Goal: Information Seeking & Learning: Check status

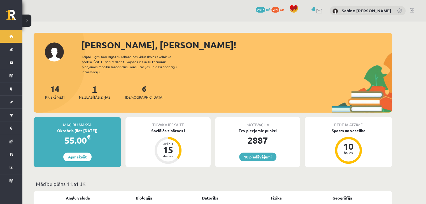
click at [95, 86] on link "1 Neizlasītās ziņas" at bounding box center [94, 92] width 31 height 17
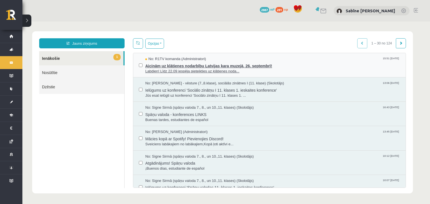
click at [263, 66] on span "Aicinām uz klātienes nodarbību Latvijas kara muzejā, 26. septembrī!" at bounding box center [272, 65] width 255 height 7
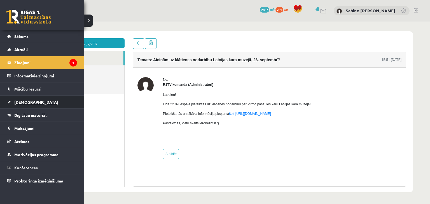
click at [29, 98] on link "[DEMOGRAPHIC_DATA]" at bounding box center [42, 102] width 70 height 13
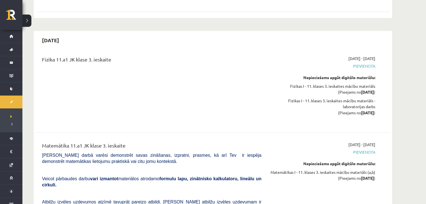
scroll to position [2893, 0]
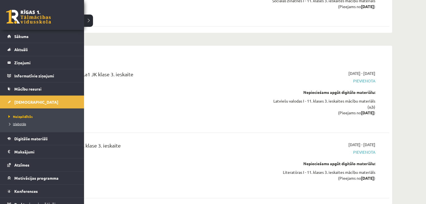
click at [16, 125] on span "Izlabotās" at bounding box center [16, 124] width 19 height 4
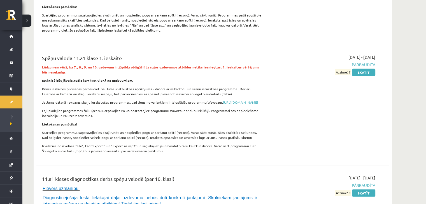
scroll to position [3639, 0]
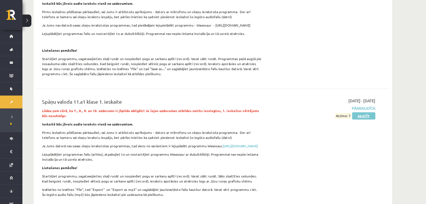
click at [363, 113] on link "Skatīt" at bounding box center [363, 116] width 23 height 7
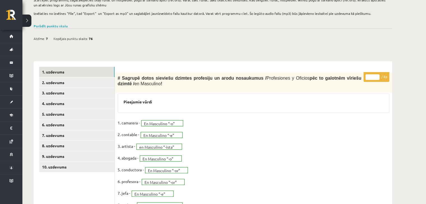
scroll to position [99, 0]
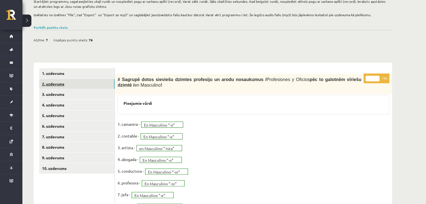
click at [93, 88] on link "2. uzdevums" at bounding box center [76, 84] width 75 height 10
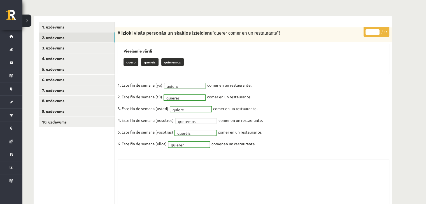
scroll to position [129, 0]
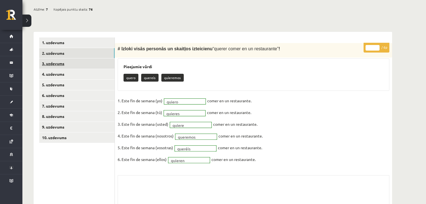
click at [97, 64] on link "3. uzdevums" at bounding box center [76, 64] width 75 height 10
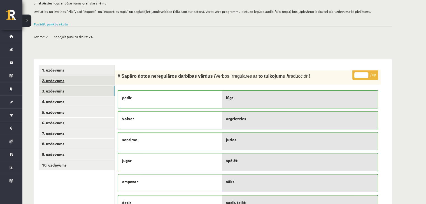
scroll to position [96, 0]
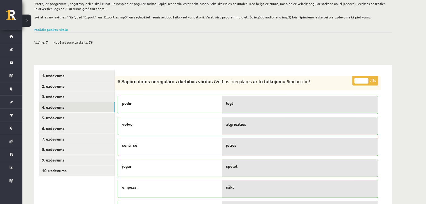
click at [102, 105] on link "4. uzdevums" at bounding box center [76, 107] width 75 height 10
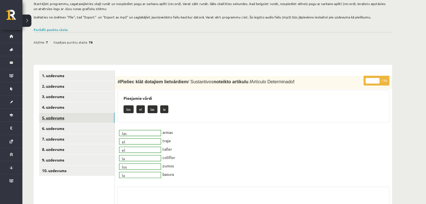
click at [100, 119] on link "5. uzdevums" at bounding box center [76, 118] width 75 height 10
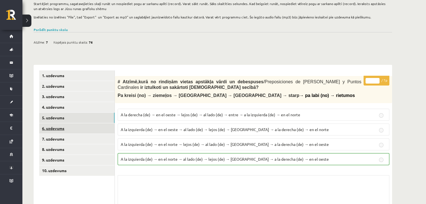
click at [108, 126] on link "6. uzdevums" at bounding box center [76, 128] width 75 height 10
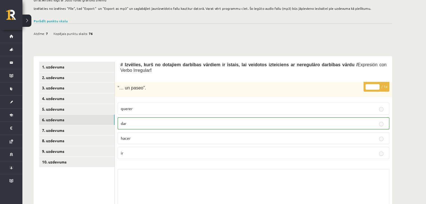
scroll to position [78, 0]
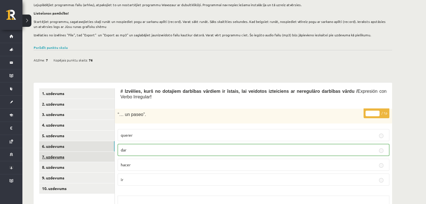
click at [104, 154] on link "7. uzdevums" at bounding box center [76, 157] width 75 height 10
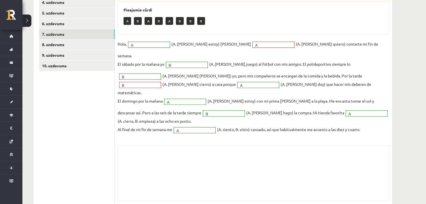
scroll to position [155, 0]
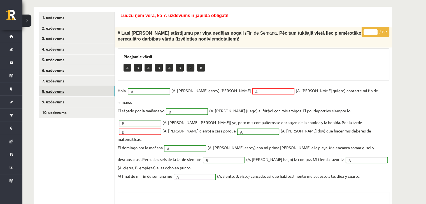
click at [85, 93] on link "8. uzdevums" at bounding box center [76, 91] width 75 height 10
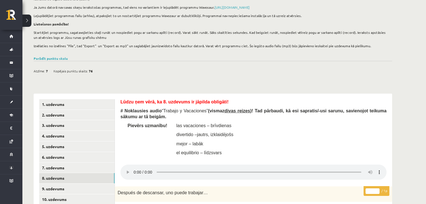
scroll to position [161, 0]
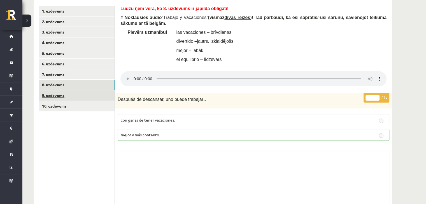
click at [102, 94] on link "9. uzdevums" at bounding box center [76, 95] width 75 height 10
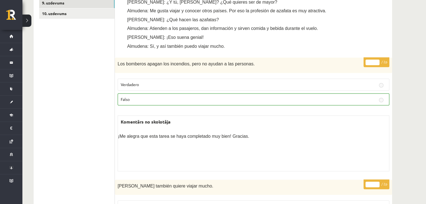
scroll to position [114, 0]
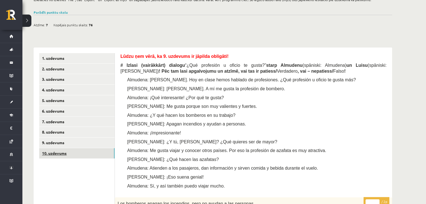
click at [55, 154] on link "10. uzdevums" at bounding box center [76, 153] width 75 height 10
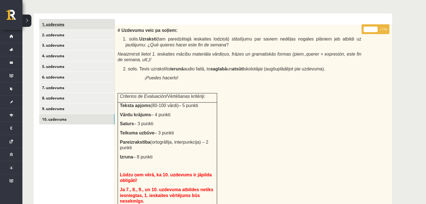
scroll to position [65, 0]
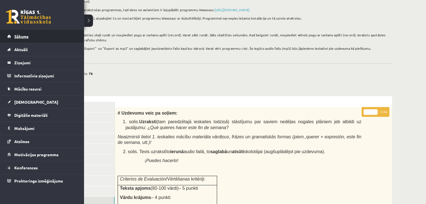
click at [30, 39] on link "Sākums" at bounding box center [42, 36] width 70 height 13
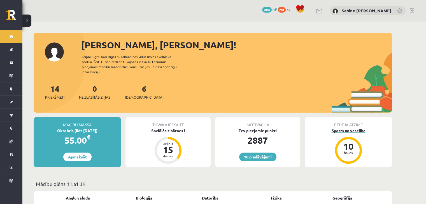
click at [349, 128] on div "Sports un veselība" at bounding box center [348, 131] width 87 height 6
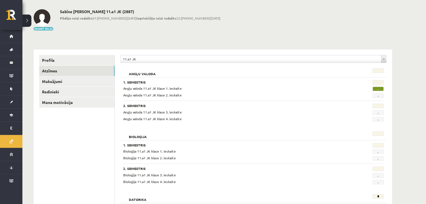
scroll to position [18, 0]
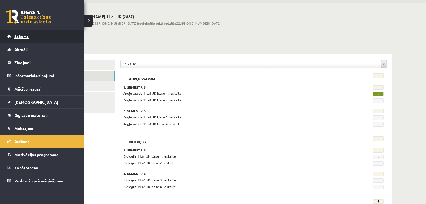
click at [33, 34] on link "Sākums" at bounding box center [42, 36] width 70 height 13
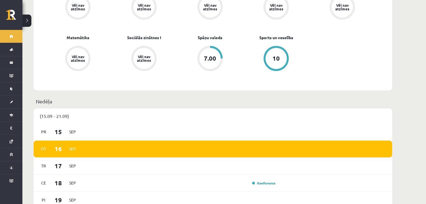
scroll to position [233, 0]
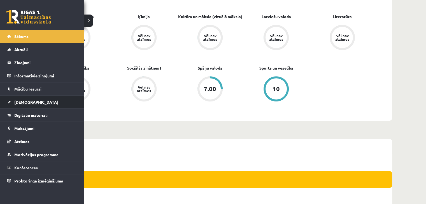
click at [24, 100] on span "[DEMOGRAPHIC_DATA]" at bounding box center [36, 102] width 44 height 5
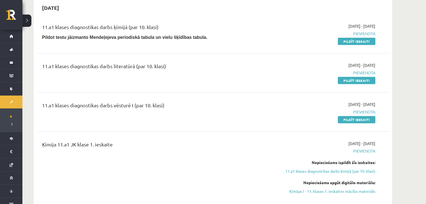
scroll to position [186, 0]
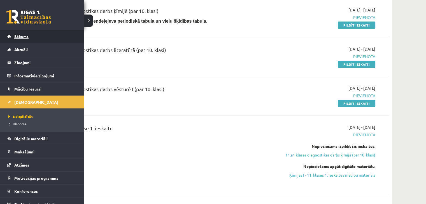
click at [23, 36] on span "Sākums" at bounding box center [21, 36] width 14 height 5
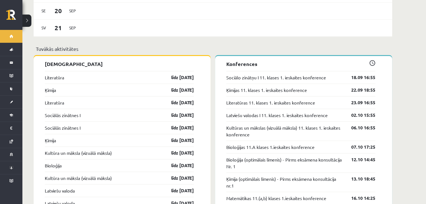
scroll to position [478, 0]
